Goal: Ask a question

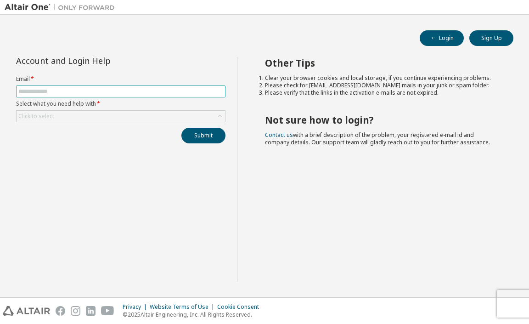
click at [88, 95] on span at bounding box center [121, 91] width 210 height 12
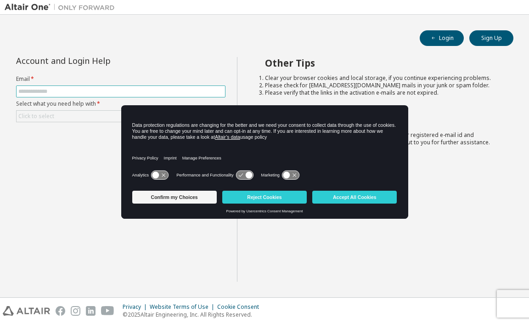
click at [47, 91] on input "text" at bounding box center [120, 91] width 205 height 7
type input "**********"
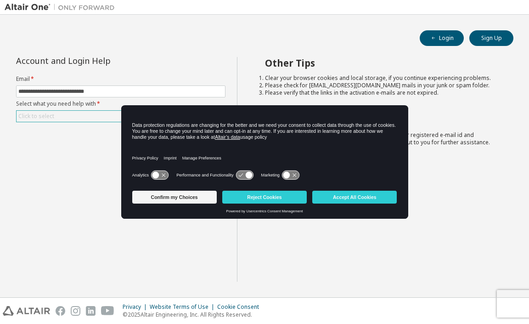
drag, startPoint x: 75, startPoint y: 117, endPoint x: 91, endPoint y: 115, distance: 15.7
click at [75, 117] on div "Click to select" at bounding box center [121, 116] width 209 height 11
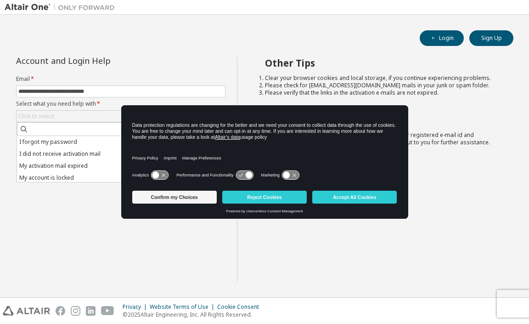
click at [71, 139] on li "I forgot my password" at bounding box center [120, 142] width 207 height 12
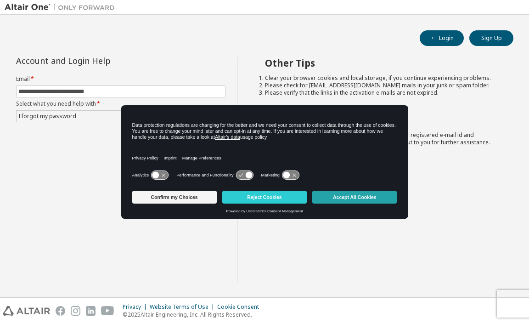
click at [340, 200] on button "Accept All Cookies" at bounding box center [355, 197] width 85 height 13
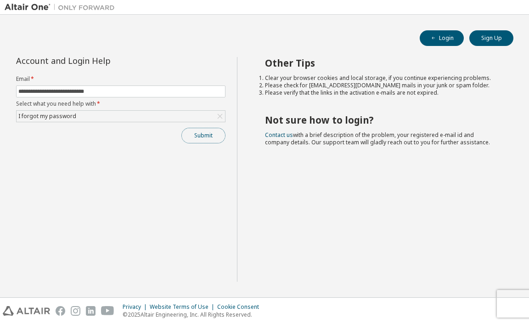
click at [195, 141] on button "Submit" at bounding box center [204, 136] width 44 height 16
